Goal: Find specific page/section: Find specific page/section

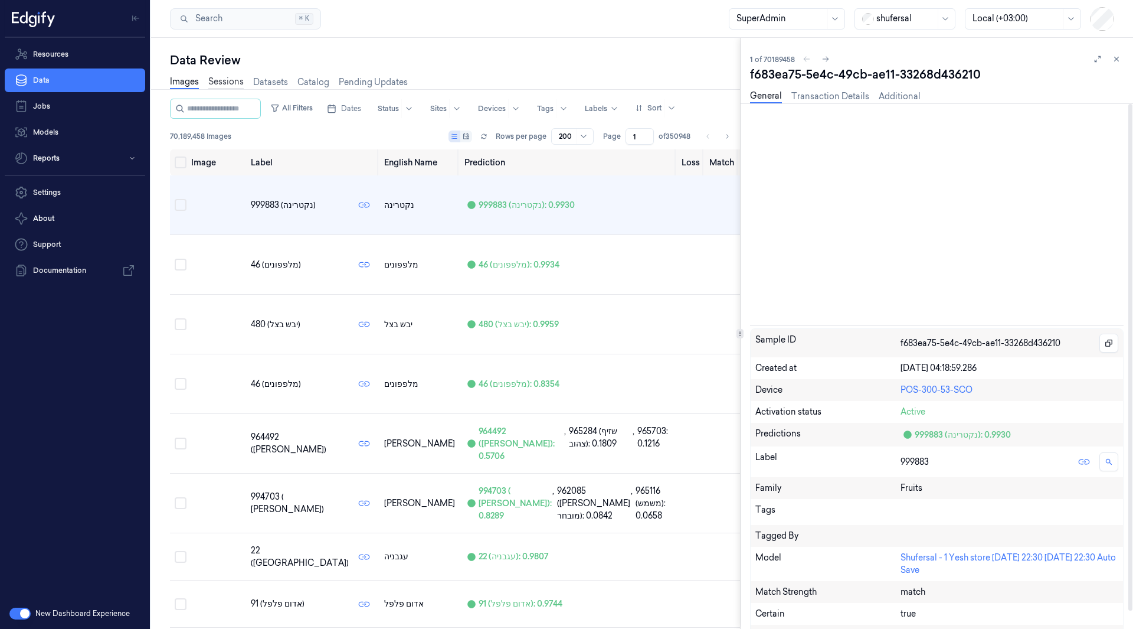
click at [228, 86] on link "Sessions" at bounding box center [225, 83] width 35 height 14
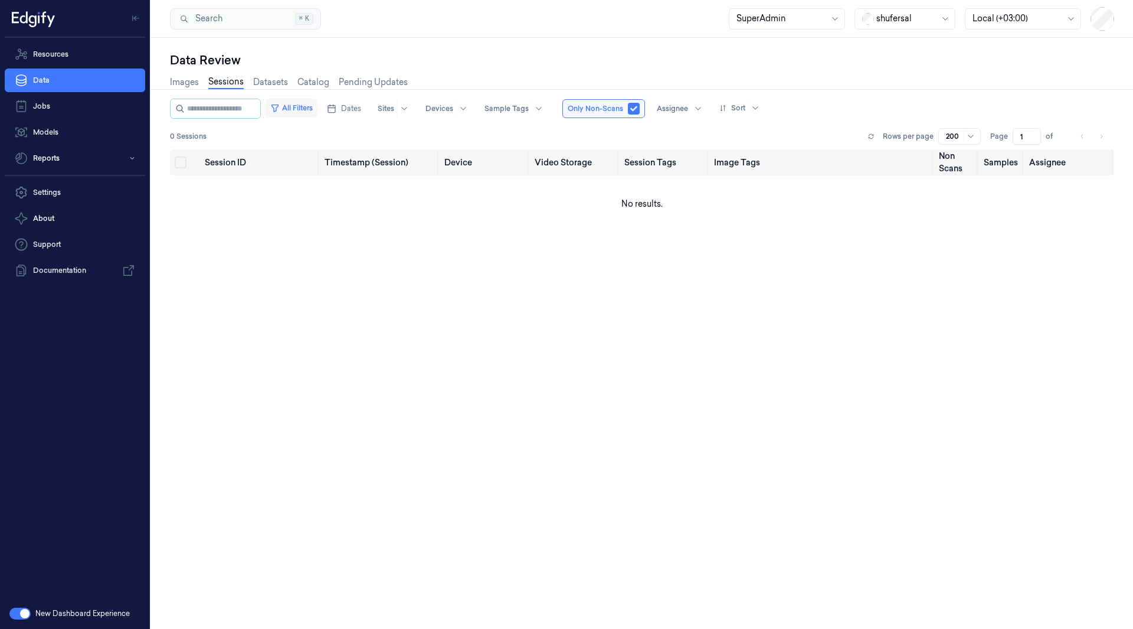
click at [301, 109] on button "All Filters" at bounding box center [292, 108] width 52 height 19
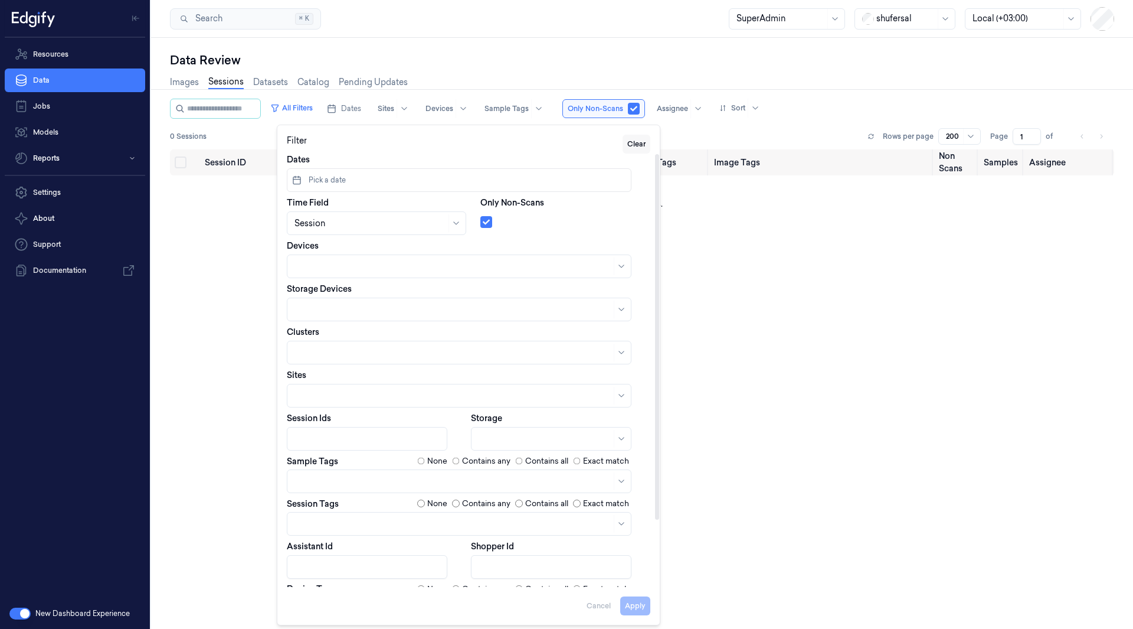
click at [631, 141] on button "Clear" at bounding box center [637, 144] width 28 height 19
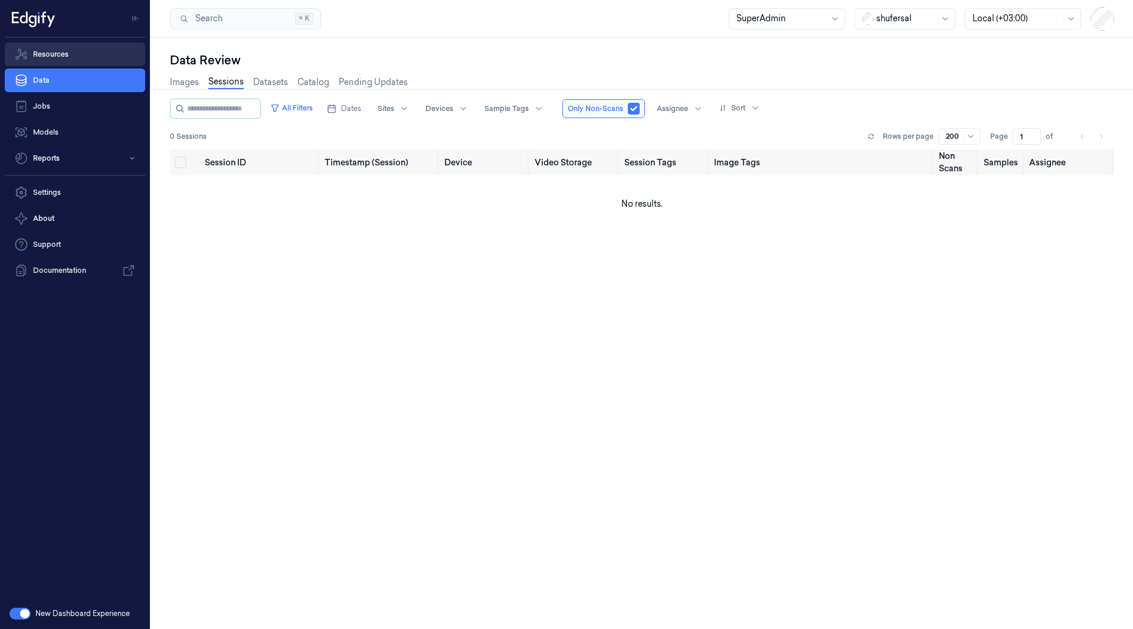
click at [52, 51] on link "Resources" at bounding box center [75, 55] width 140 height 24
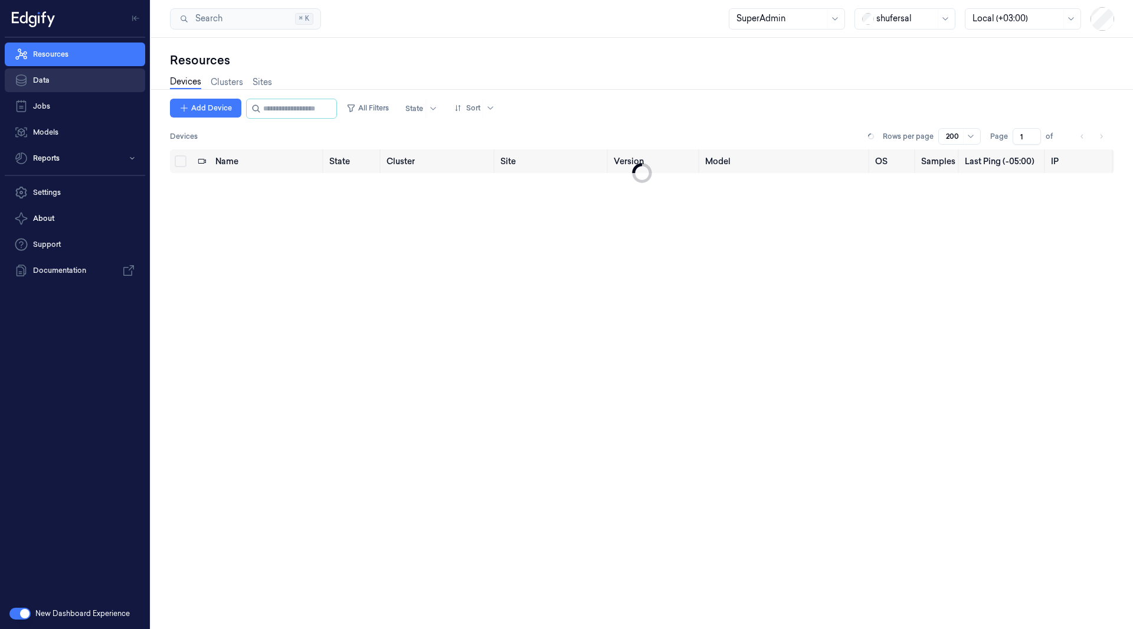
click at [51, 79] on link "Data" at bounding box center [75, 80] width 140 height 24
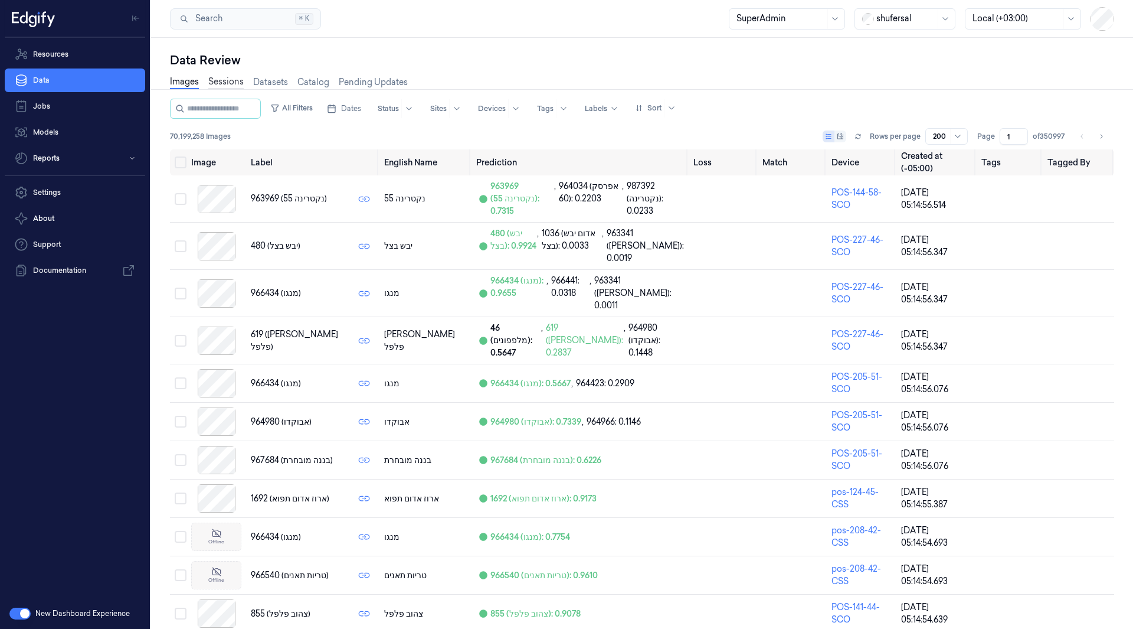
click at [221, 83] on link "Sessions" at bounding box center [225, 83] width 35 height 14
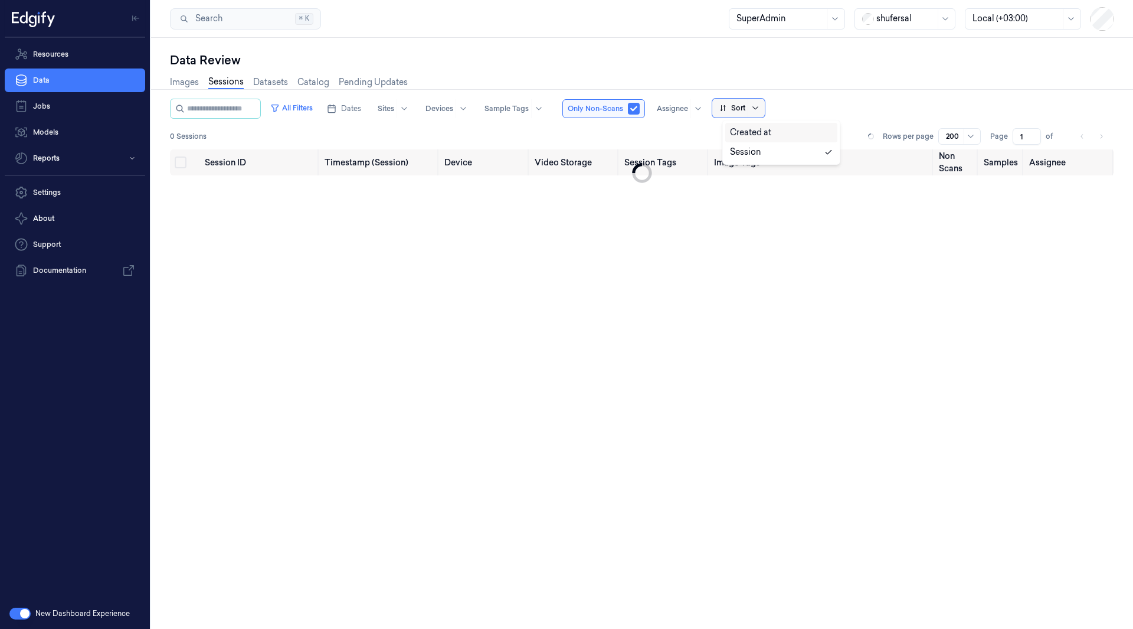
click at [760, 110] on icon at bounding box center [755, 107] width 9 height 9
click at [760, 107] on icon at bounding box center [755, 107] width 9 height 9
click at [751, 153] on div "Session" at bounding box center [745, 152] width 31 height 12
click at [760, 106] on icon at bounding box center [755, 107] width 9 height 9
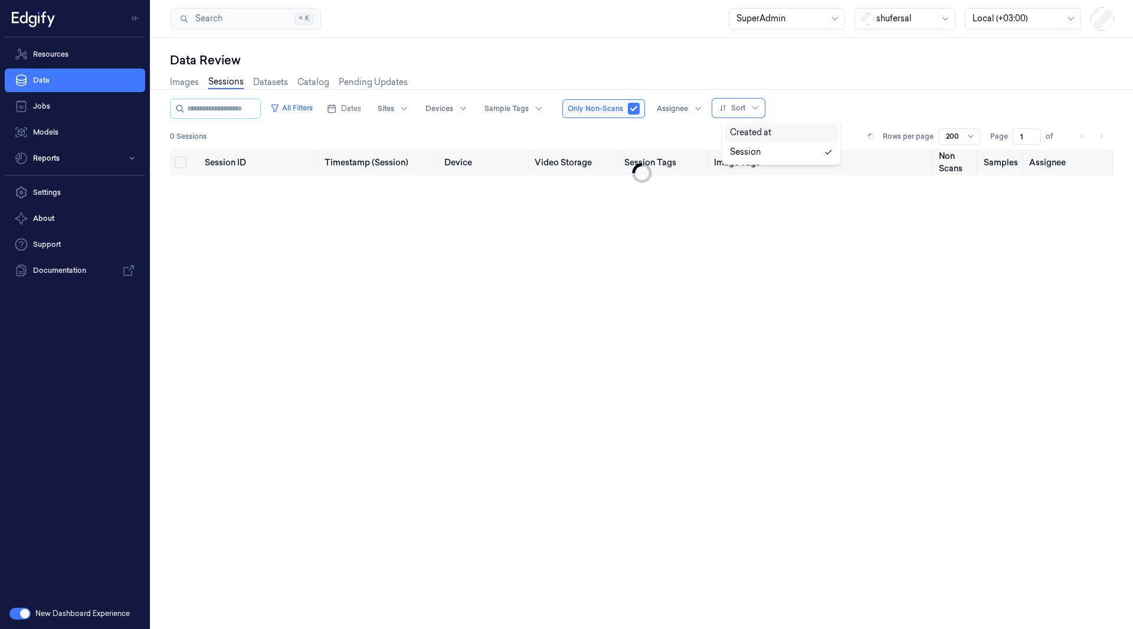
click at [754, 130] on div "Created at" at bounding box center [750, 132] width 41 height 12
click at [786, 109] on icon at bounding box center [781, 107] width 9 height 9
click at [752, 146] on div "Session" at bounding box center [745, 152] width 31 height 12
drag, startPoint x: 671, startPoint y: 324, endPoint x: 417, endPoint y: 322, distance: 253.8
click at [417, 322] on div "Session ID Timestamp (Session) Device Video Storage Session Tags Image Tags Non…" at bounding box center [642, 384] width 945 height 470
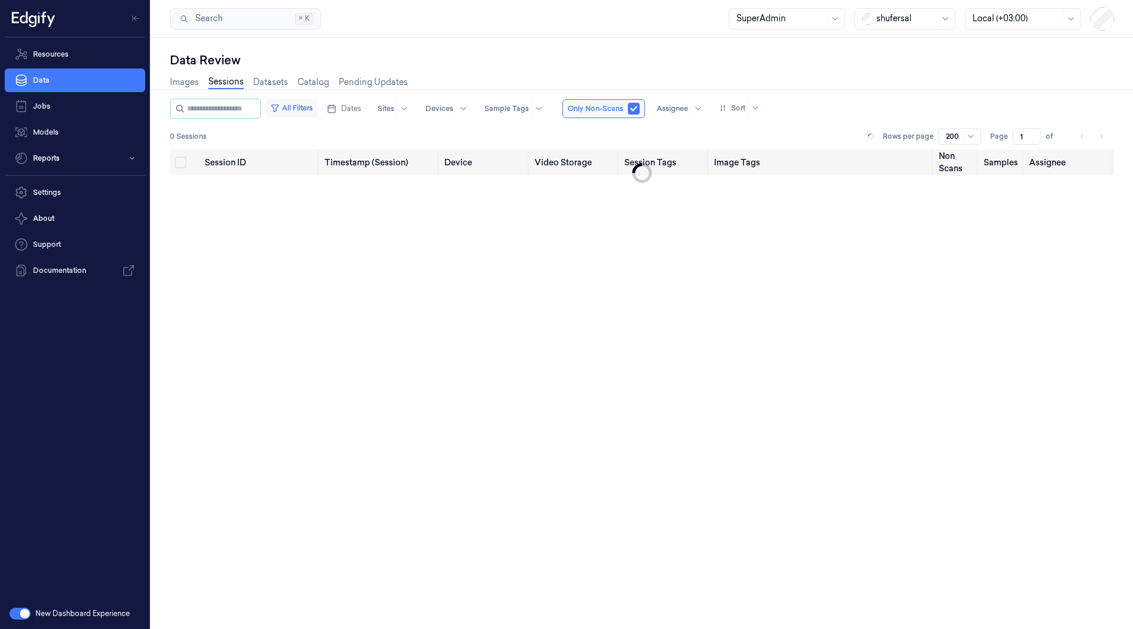
click at [312, 109] on button "All Filters" at bounding box center [292, 108] width 52 height 19
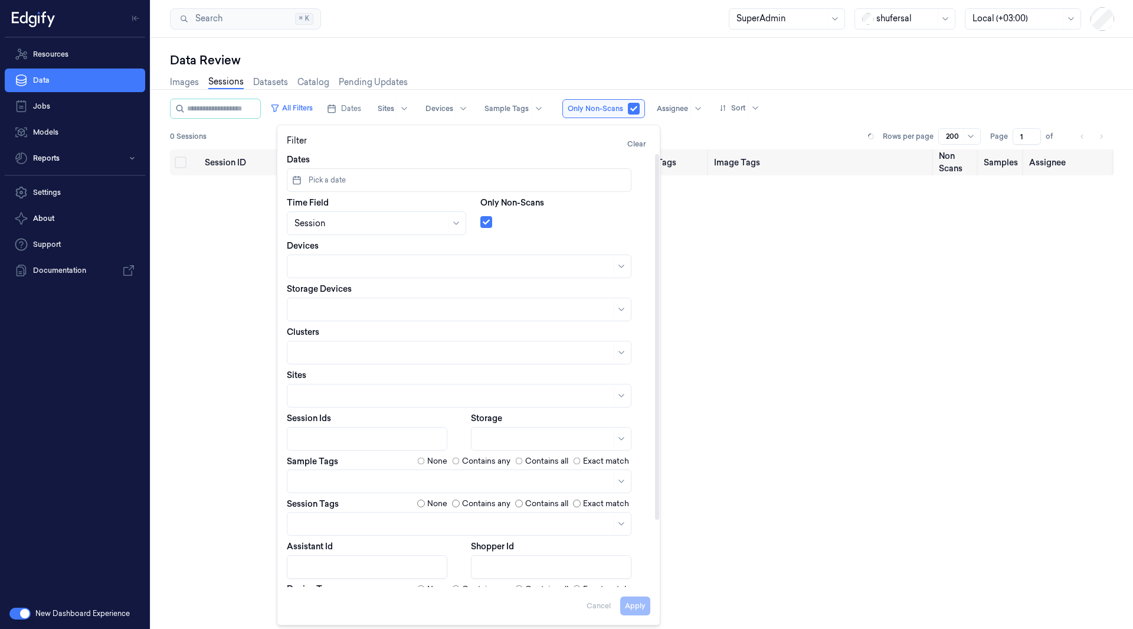
click at [797, 321] on div "Session ID Timestamp (Session) Device Video Storage Session Tags Image Tags Non…" at bounding box center [642, 384] width 945 height 470
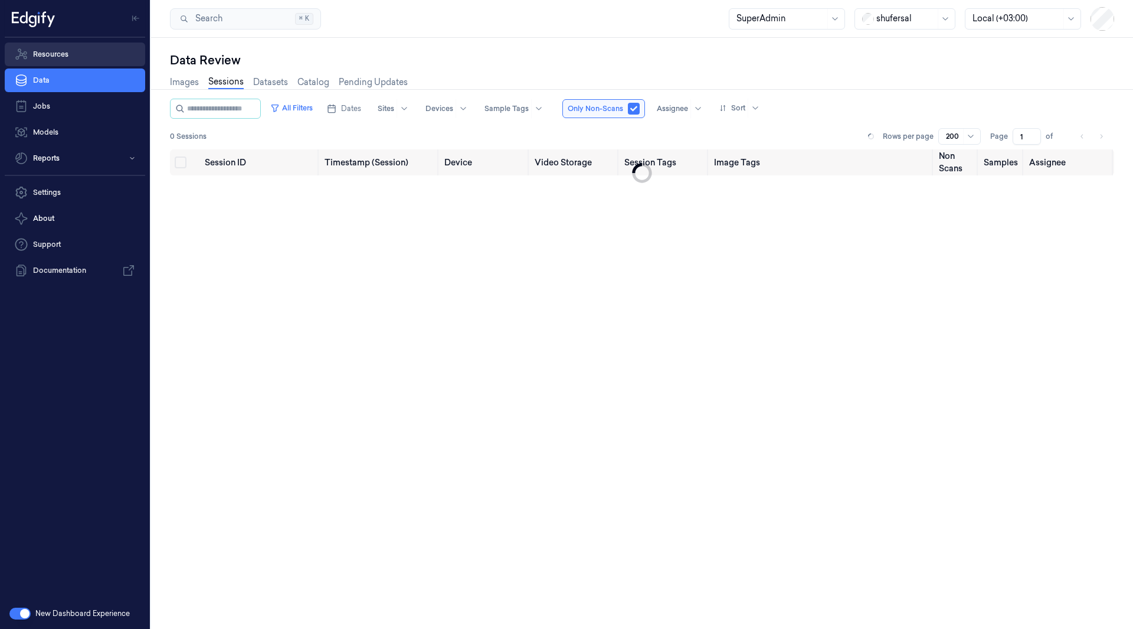
click at [58, 54] on link "Resources" at bounding box center [75, 55] width 140 height 24
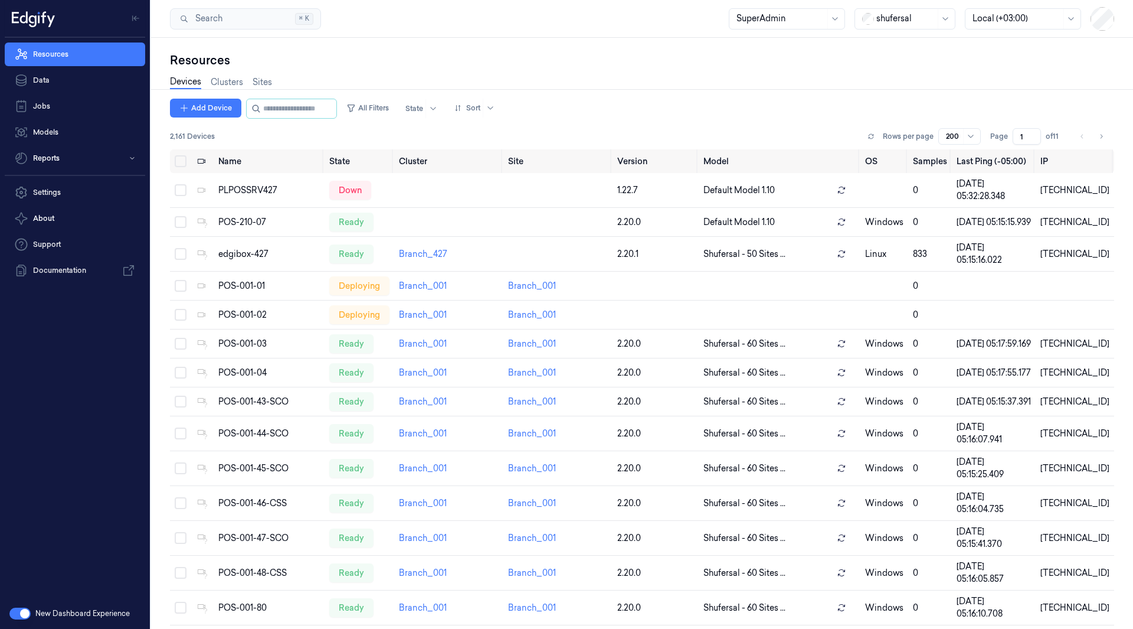
click at [189, 83] on link "Devices" at bounding box center [185, 83] width 31 height 14
